Goal: Transaction & Acquisition: Purchase product/service

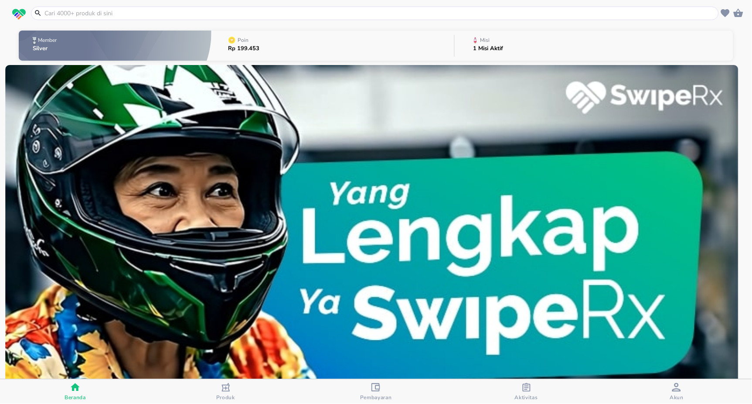
click at [525, 39] on button "Misi 1 Misi Aktif" at bounding box center [594, 45] width 278 height 34
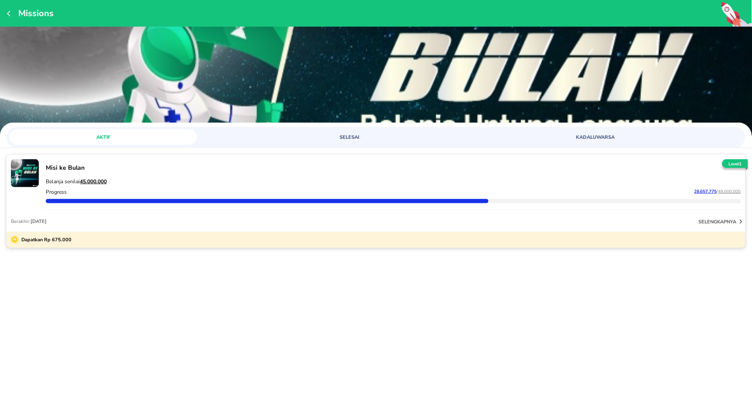
click at [301, 156] on div "Misi ke Bulan Belanja senilai 45.000.000 Progress 28.657.775 / 45.000.000" at bounding box center [393, 183] width 702 height 54
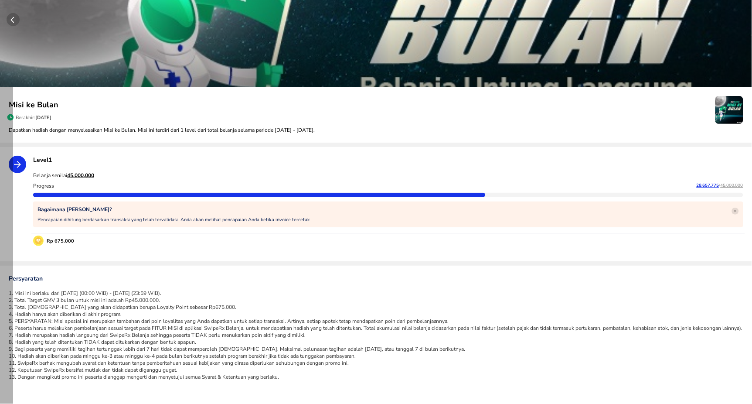
click at [13, 20] on icon "button" at bounding box center [15, 19] width 17 height 13
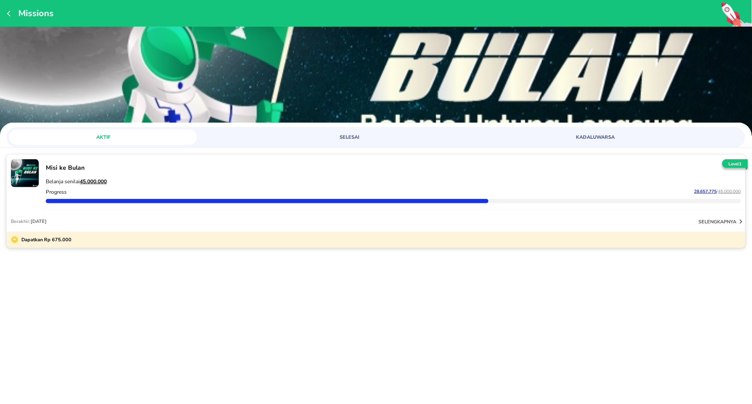
click at [405, 134] on span "SELESAI" at bounding box center [349, 137] width 177 height 7
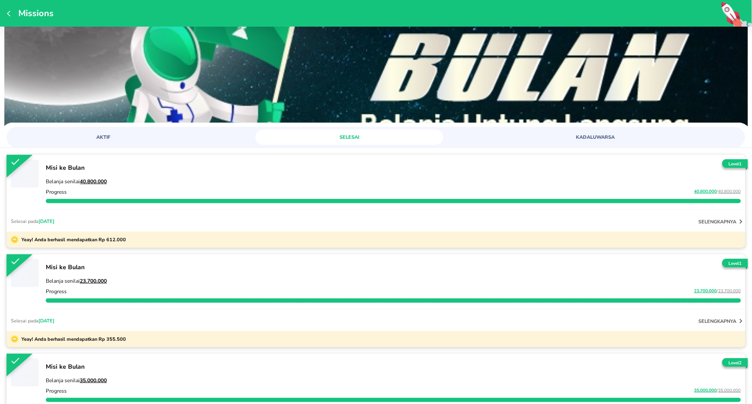
click at [318, 202] on div at bounding box center [393, 201] width 695 height 4
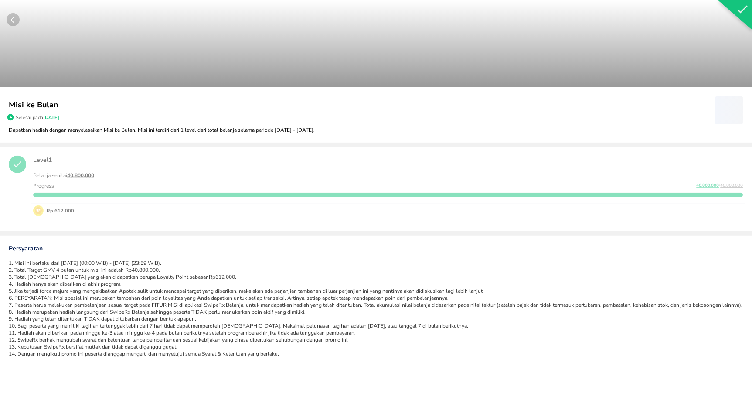
click at [13, 21] on icon "button" at bounding box center [12, 20] width 3 height 6
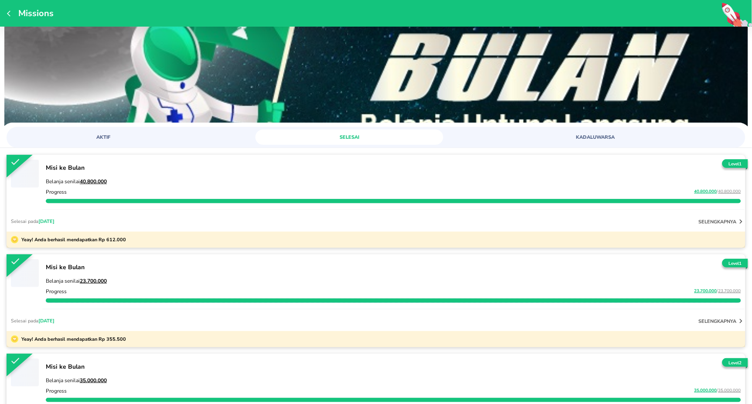
click at [221, 170] on p "Misi ke Bulan" at bounding box center [393, 167] width 695 height 8
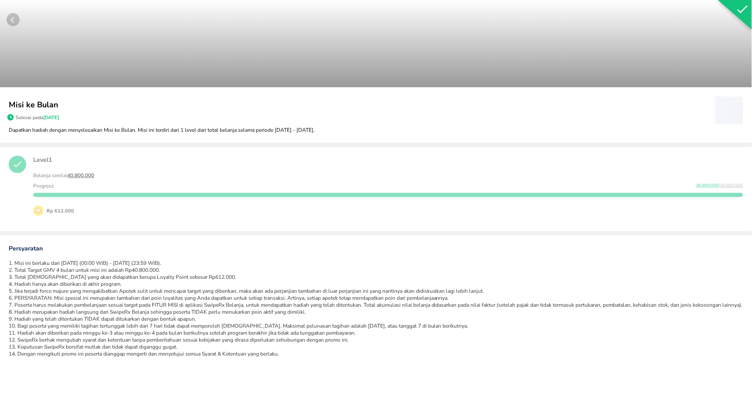
click at [11, 19] on circle "button" at bounding box center [13, 19] width 13 height 13
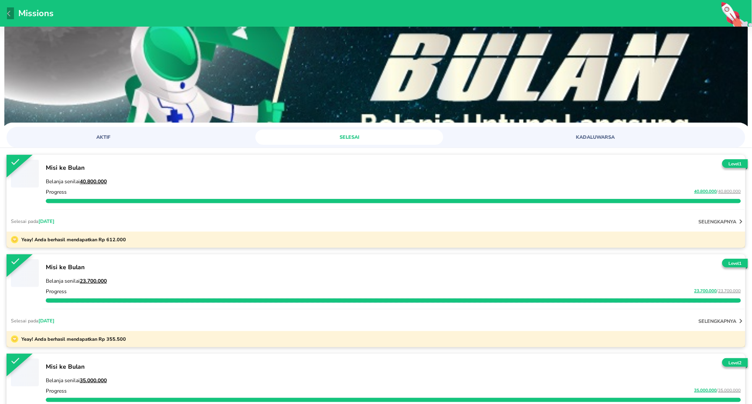
click at [7, 15] on icon "button" at bounding box center [10, 13] width 7 height 7
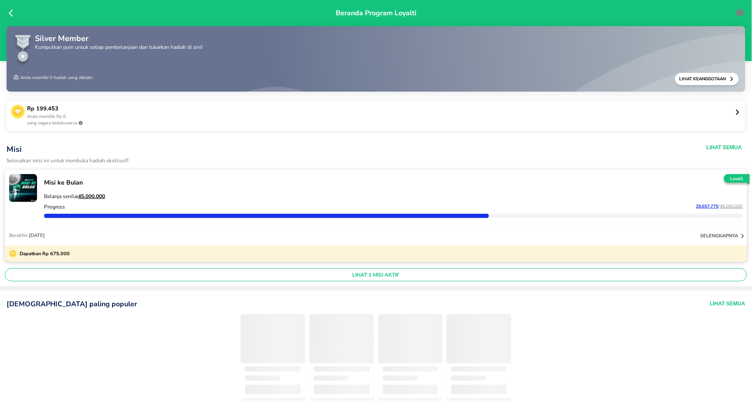
click at [79, 122] on icon at bounding box center [80, 123] width 4 height 4
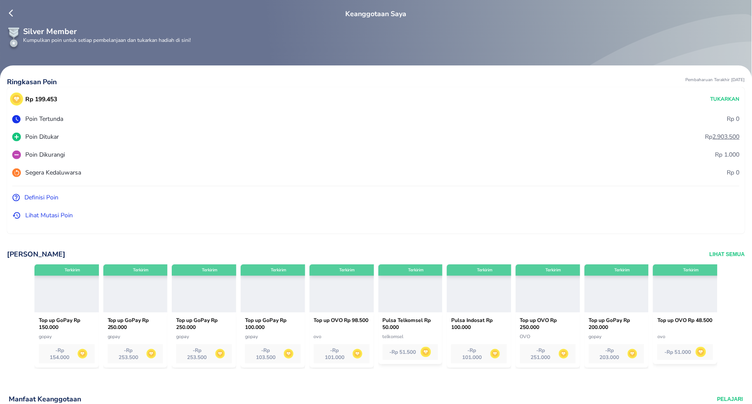
click at [43, 214] on p "Lihat Mutasi Poin" at bounding box center [49, 215] width 48 height 9
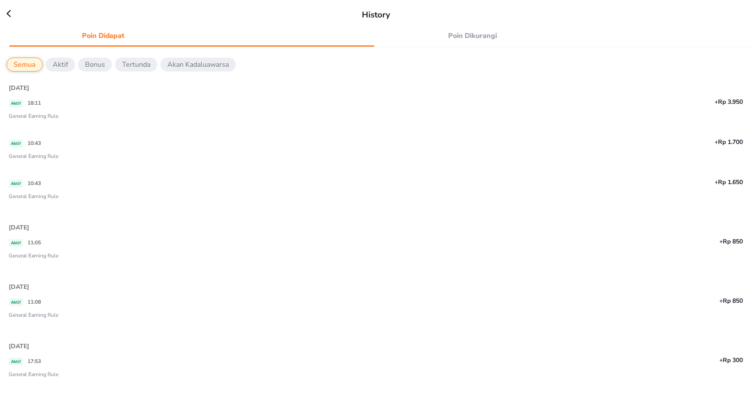
click at [9, 14] on icon at bounding box center [13, 13] width 13 height 9
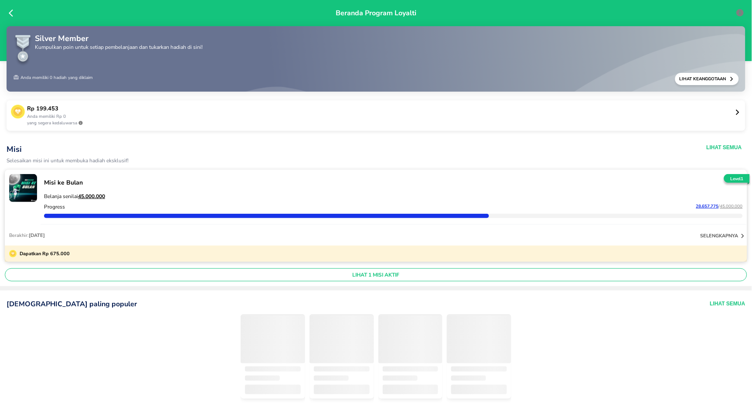
click at [10, 14] on icon at bounding box center [11, 13] width 4 height 7
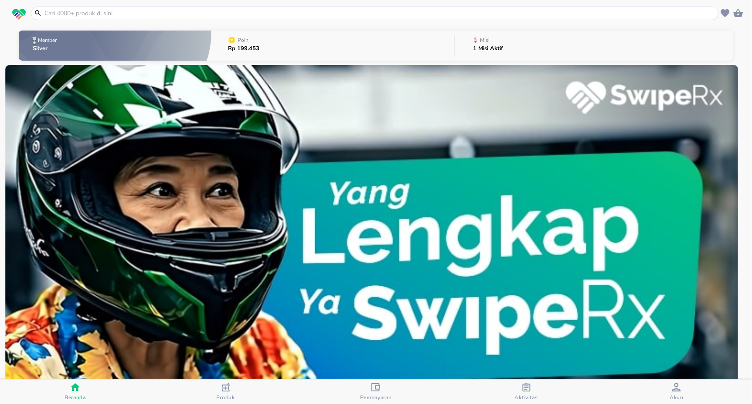
drag, startPoint x: 679, startPoint y: 394, endPoint x: 660, endPoint y: 385, distance: 20.7
click at [674, 393] on div "Akun" at bounding box center [677, 392] width 14 height 18
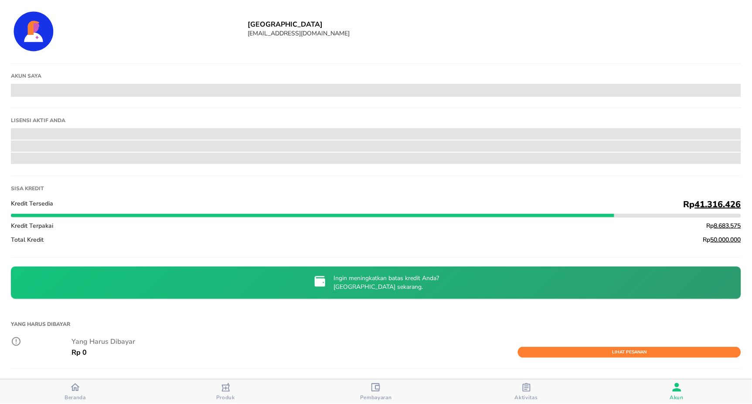
click at [288, 21] on h6 "[GEOGRAPHIC_DATA]" at bounding box center [494, 25] width 493 height 10
copy h6 "[GEOGRAPHIC_DATA]"
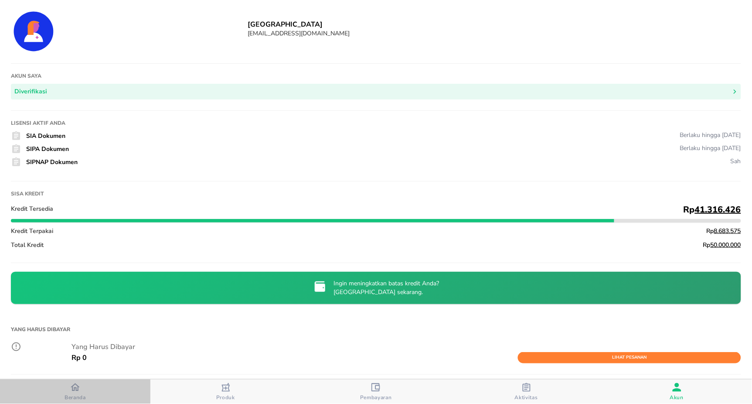
drag, startPoint x: 82, startPoint y: 393, endPoint x: 88, endPoint y: 388, distance: 8.1
click at [88, 388] on span "Beranda" at bounding box center [75, 391] width 145 height 18
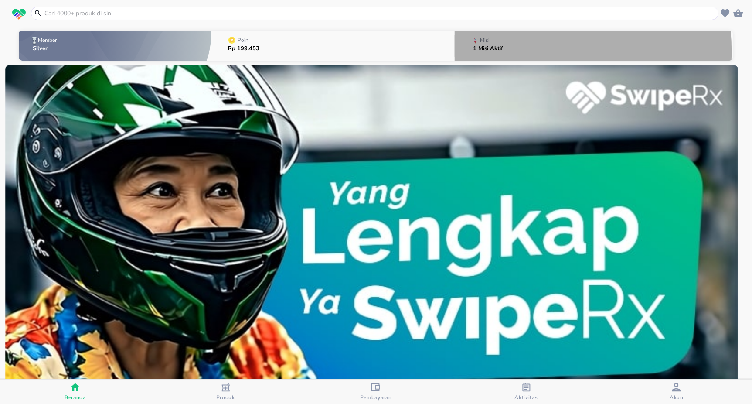
click at [492, 51] on p "1 Misi Aktif" at bounding box center [488, 49] width 30 height 6
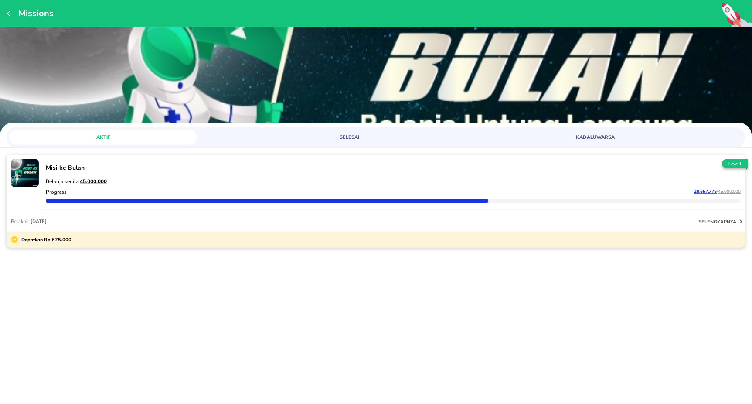
click at [343, 149] on div "Misi ke Bulan Belanja senilai 45.000.000 Progress 28.657.775 / 45.000.000 Berak…" at bounding box center [376, 204] width 752 height 112
click at [331, 139] on span "SELESAI" at bounding box center [349, 137] width 177 height 7
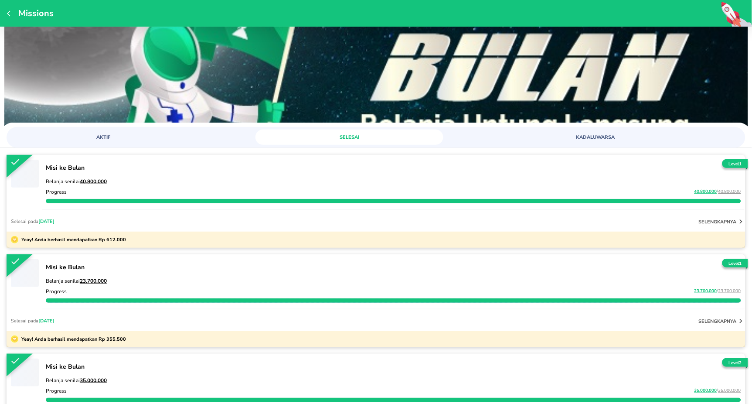
click at [200, 189] on div "Progress 40.800.000 / 40.800.000" at bounding box center [393, 192] width 699 height 10
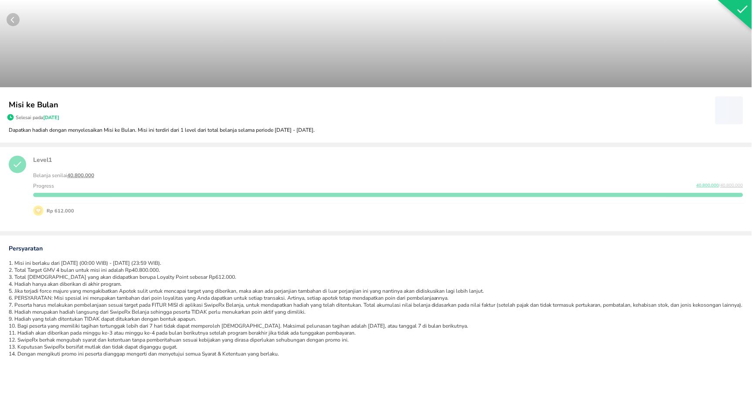
copy p "periode [DATE] - [DATE]."
drag, startPoint x: 358, startPoint y: 130, endPoint x: 257, endPoint y: 130, distance: 101.1
click at [257, 130] on p "Dapatkan hadiah dengan menyelesaikan Misi ke Bulan. Misi ini terdiri dari 1 lev…" at bounding box center [376, 130] width 734 height 8
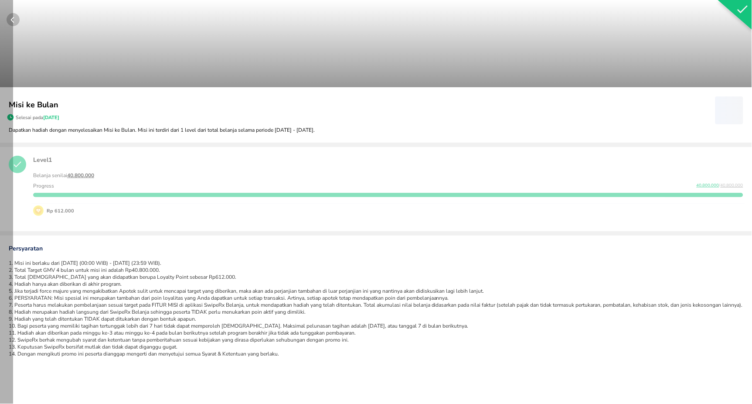
click at [12, 19] on circle "button" at bounding box center [13, 19] width 13 height 13
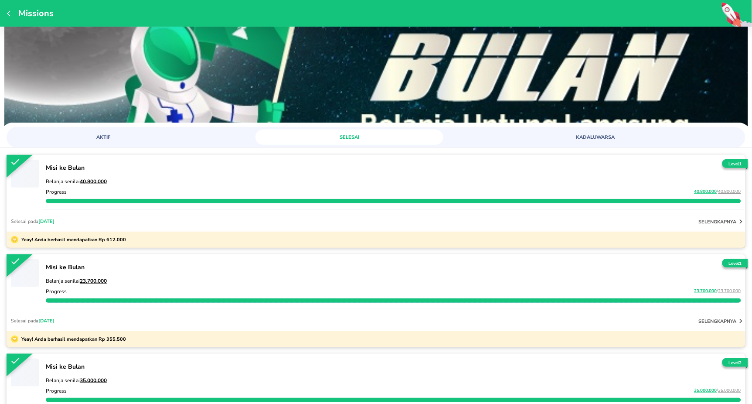
click at [10, 13] on icon "button" at bounding box center [10, 13] width 7 height 7
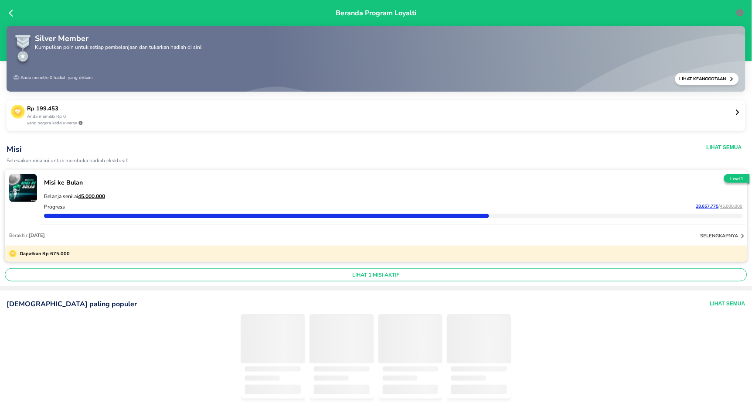
click at [10, 13] on icon at bounding box center [13, 13] width 9 height 9
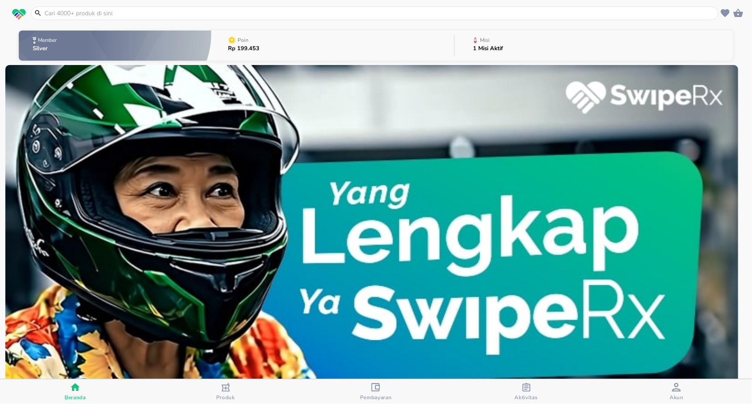
click at [112, 13] on input "text" at bounding box center [380, 13] width 673 height 9
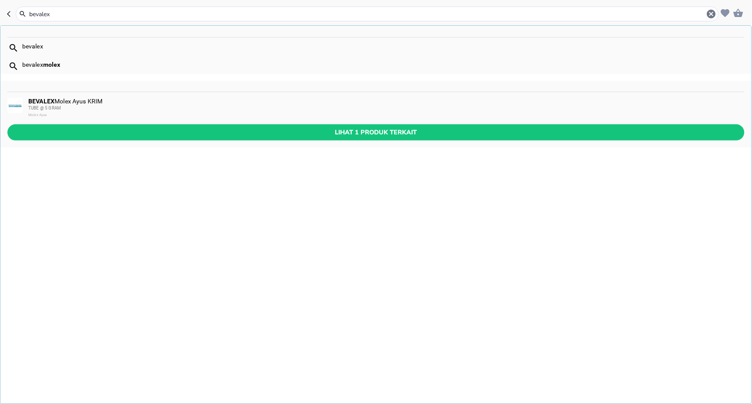
type input "bevalex"
click at [48, 109] on span "TUBE @ 5 GRAM" at bounding box center [44, 107] width 33 height 5
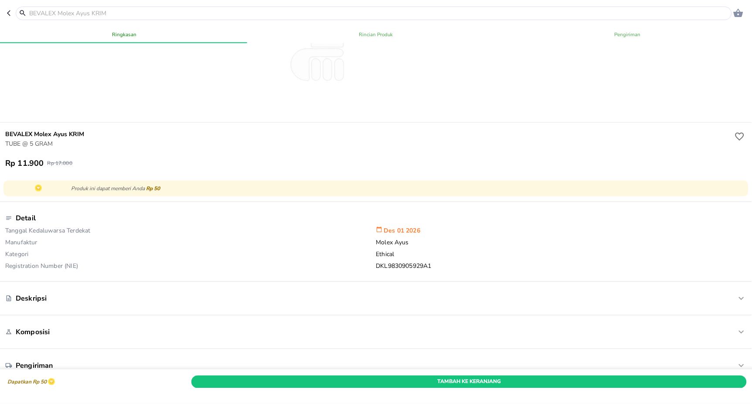
scroll to position [231, 0]
